Goal: Information Seeking & Learning: Learn about a topic

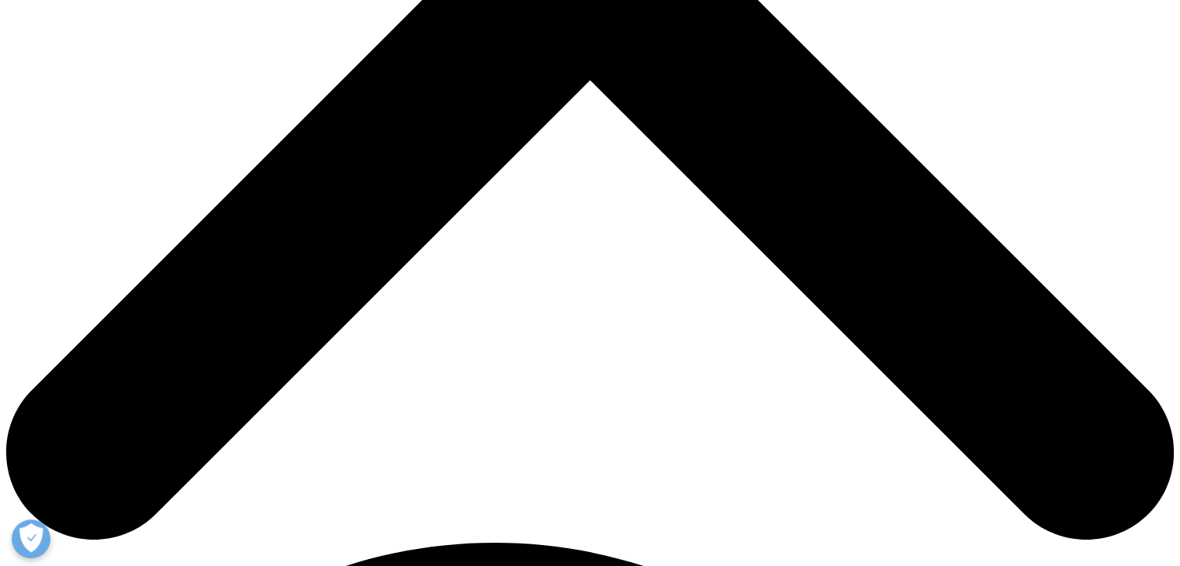
scroll to position [651, 0]
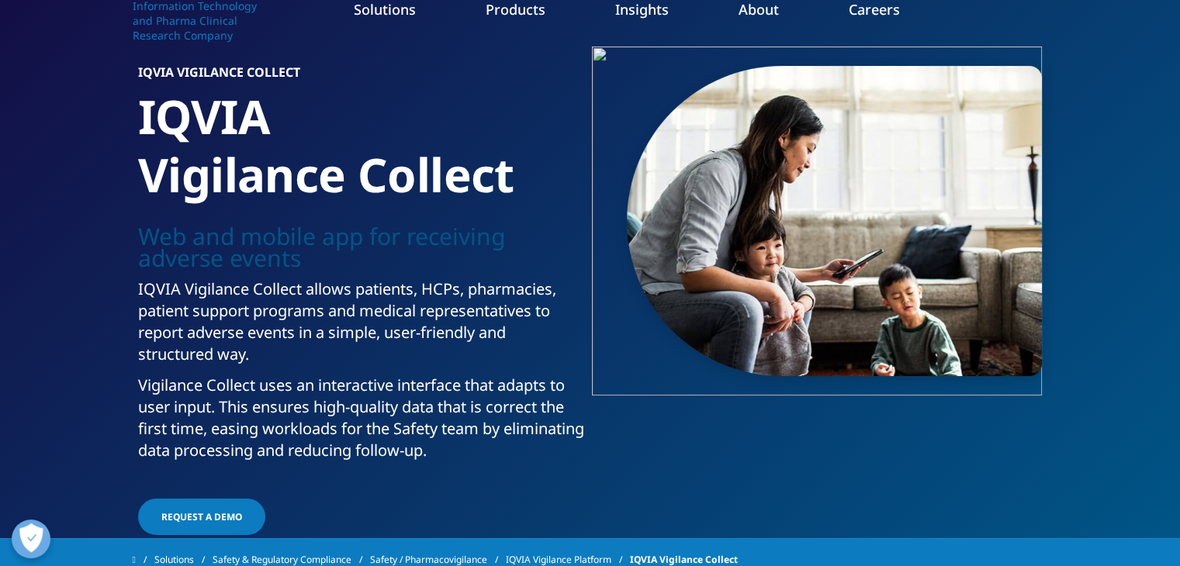
scroll to position [82, 0]
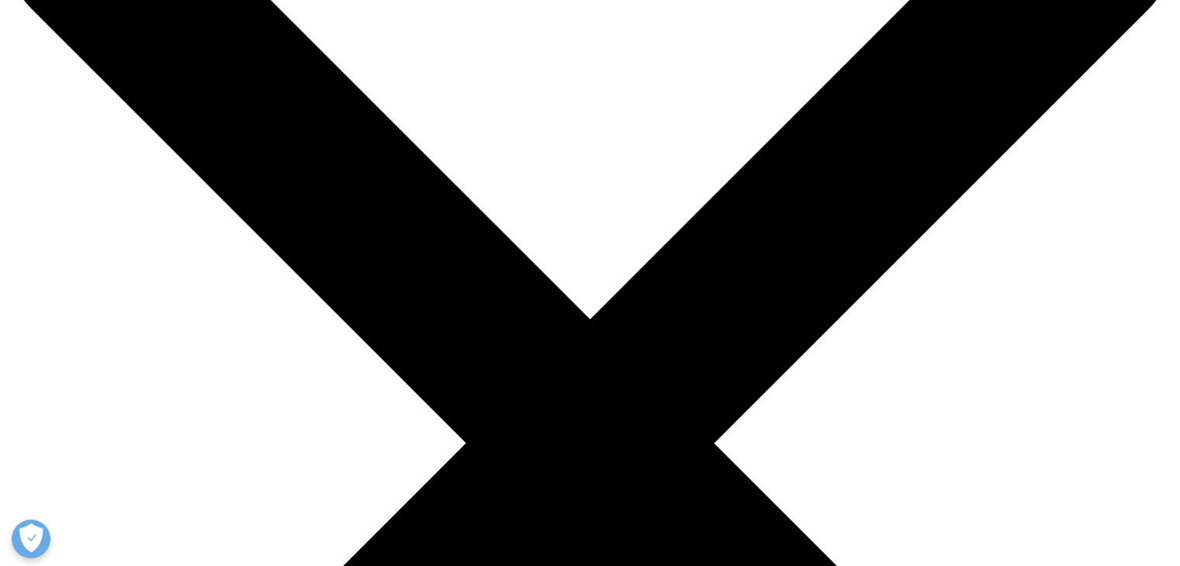
scroll to position [172, 0]
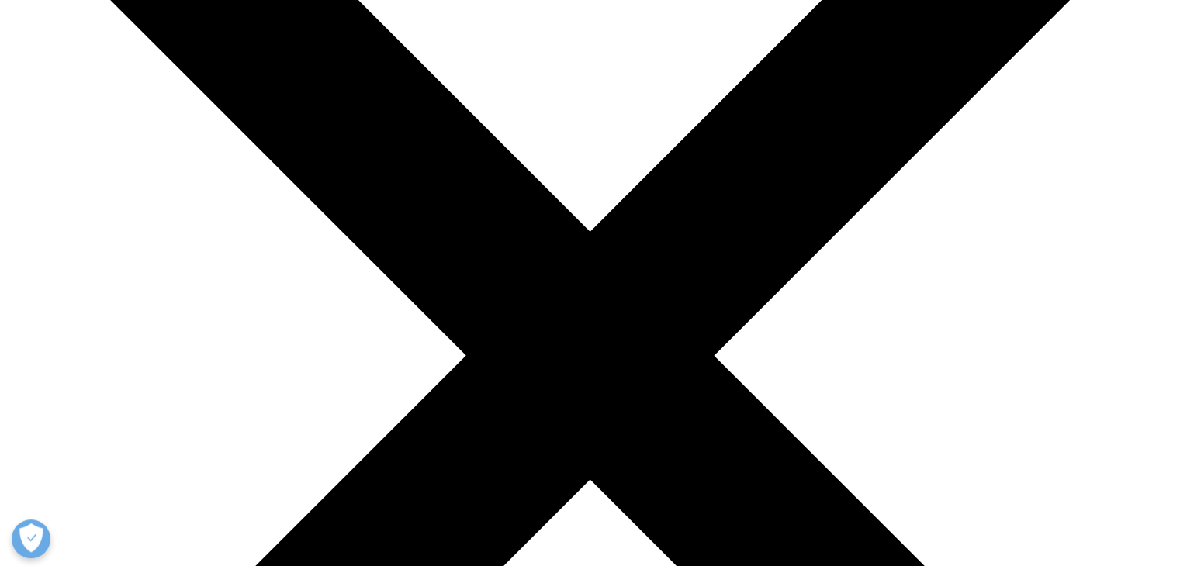
scroll to position [0, 0]
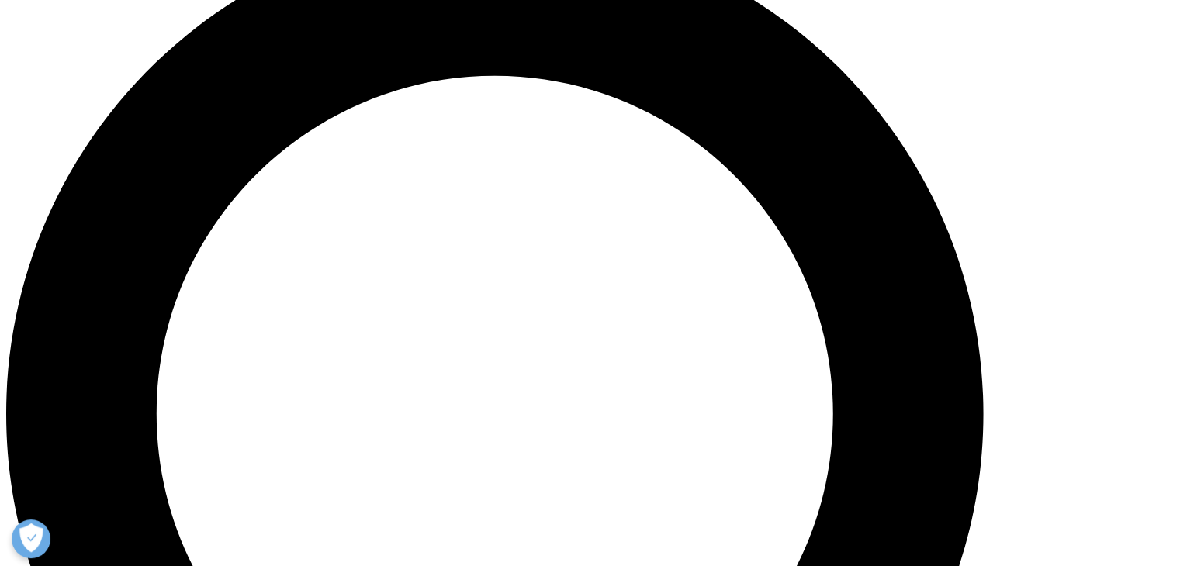
scroll to position [1268, 0]
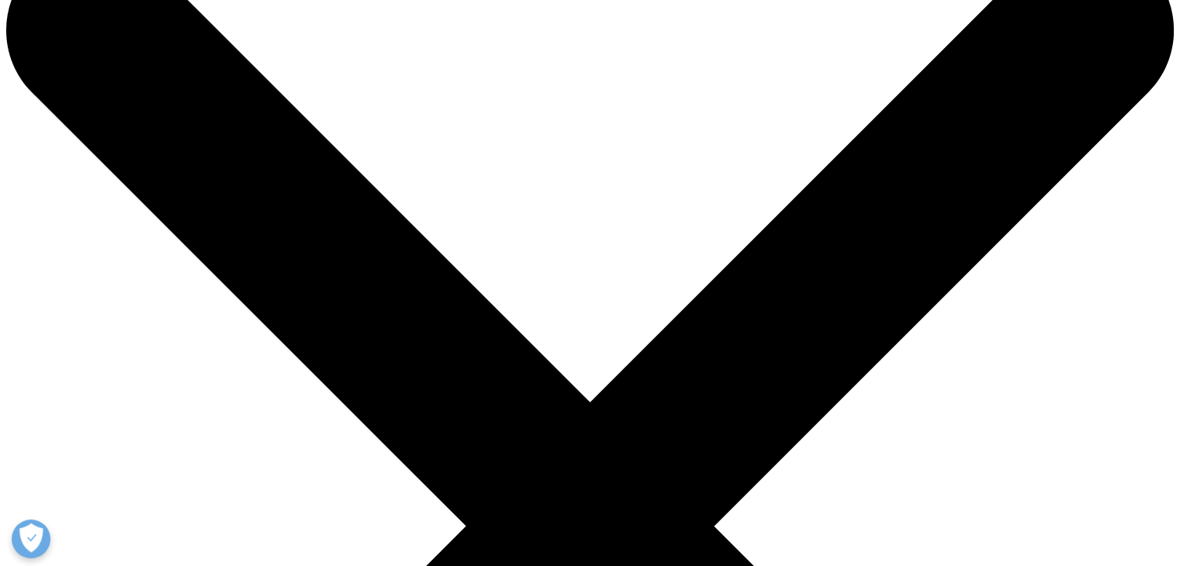
scroll to position [78, 0]
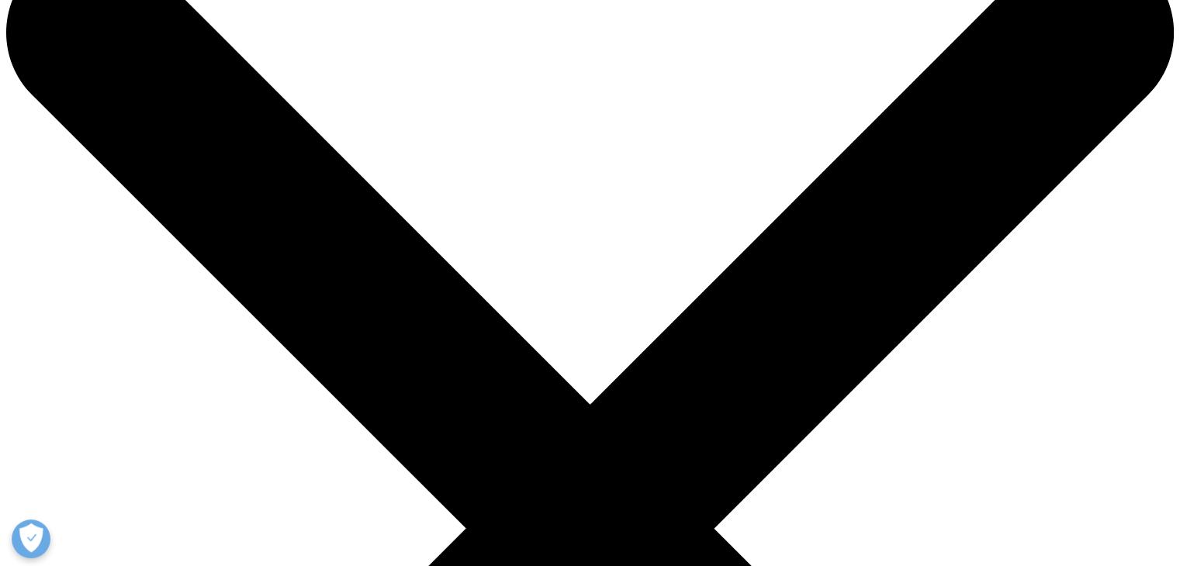
drag, startPoint x: 327, startPoint y: 199, endPoint x: 99, endPoint y: 119, distance: 241.7
copy div "IQVIA Vigilance Periodic"
